Goal: Task Accomplishment & Management: Use online tool/utility

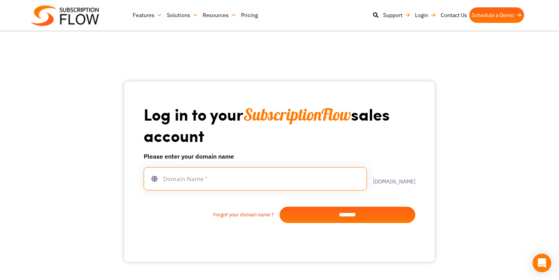
click at [198, 184] on input "text" at bounding box center [255, 178] width 223 height 23
type input "**********"
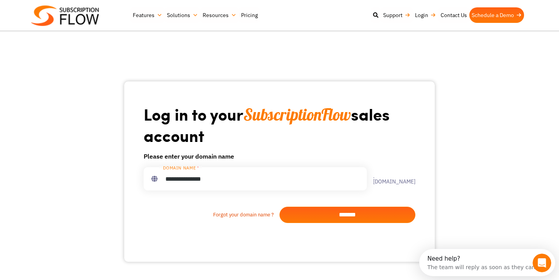
click at [331, 220] on input "*******" at bounding box center [348, 215] width 136 height 16
